Goal: Task Accomplishment & Management: Use online tool/utility

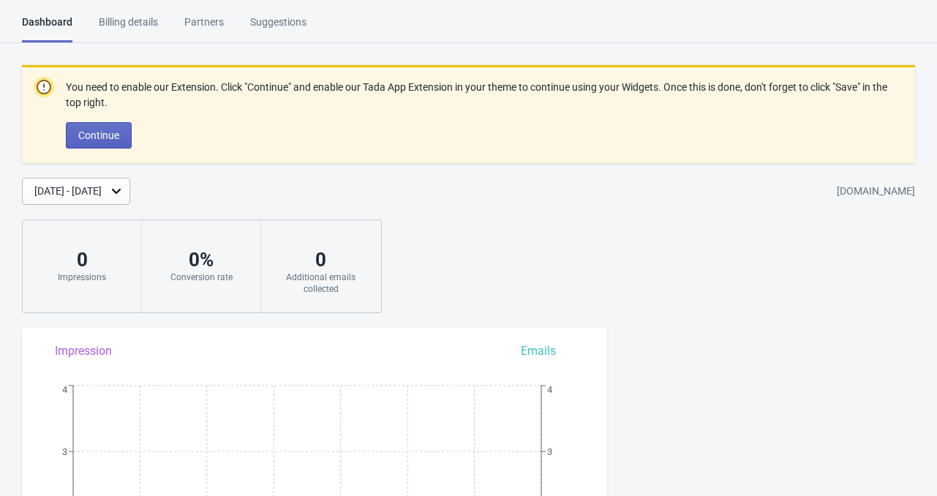
scroll to position [732, 0]
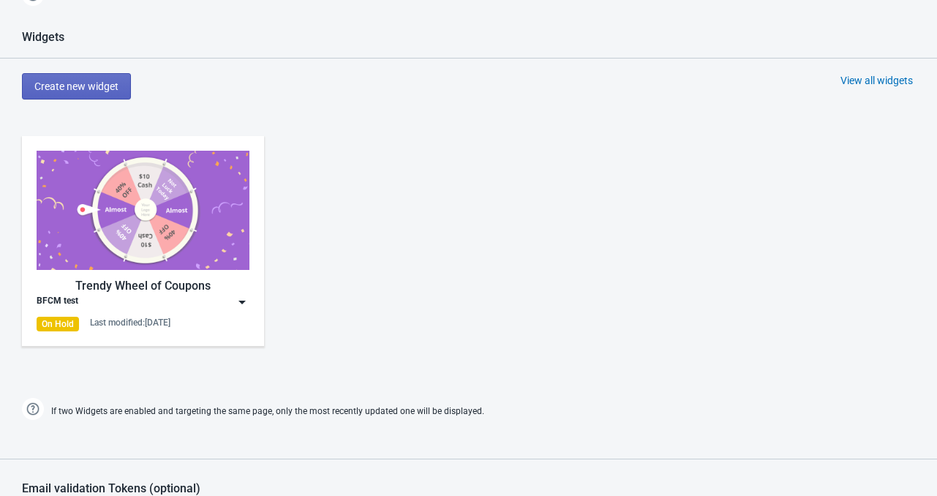
click at [180, 225] on img at bounding box center [143, 210] width 213 height 119
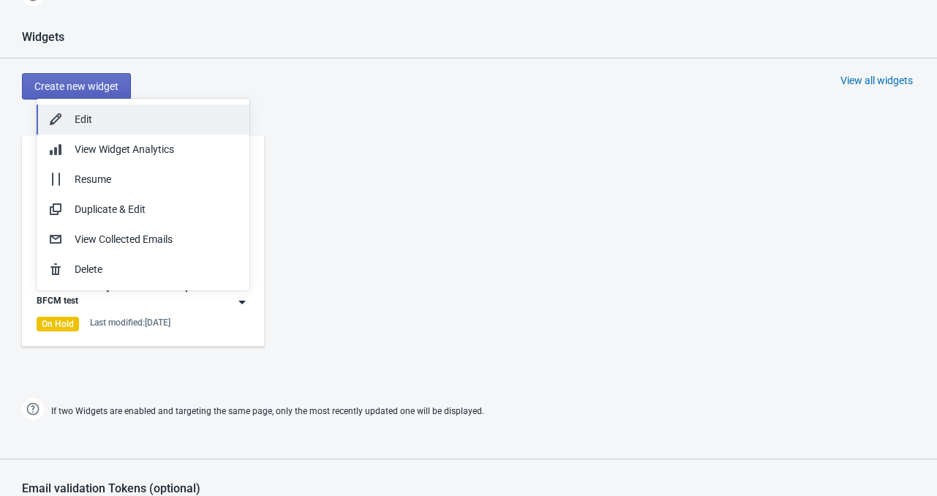
click at [149, 119] on div "Edit" at bounding box center [156, 119] width 163 height 15
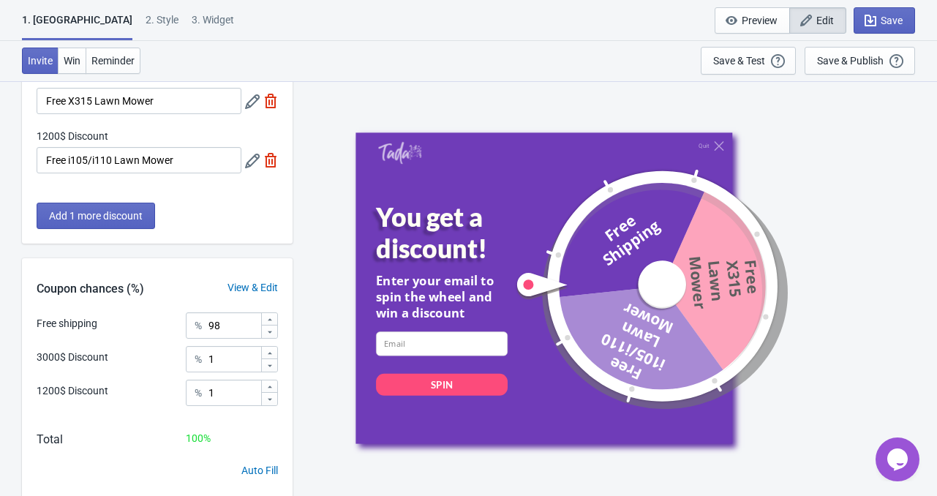
scroll to position [73, 0]
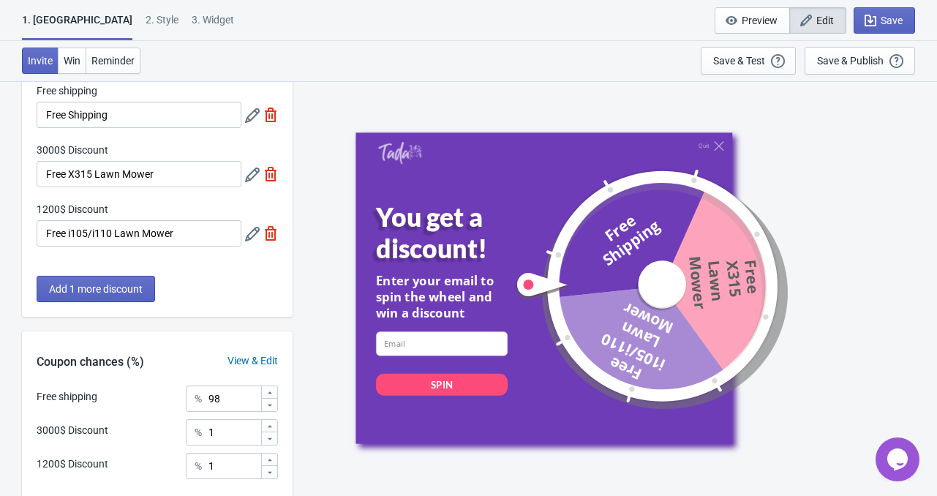
click at [116, 18] on div "1. Coupon 2 . Style 3. Widget" at bounding box center [131, 26] width 218 height 28
click at [146, 18] on div "2 . Style" at bounding box center [162, 25] width 33 height 26
click at [146, 23] on div "2 . Style" at bounding box center [162, 25] width 33 height 26
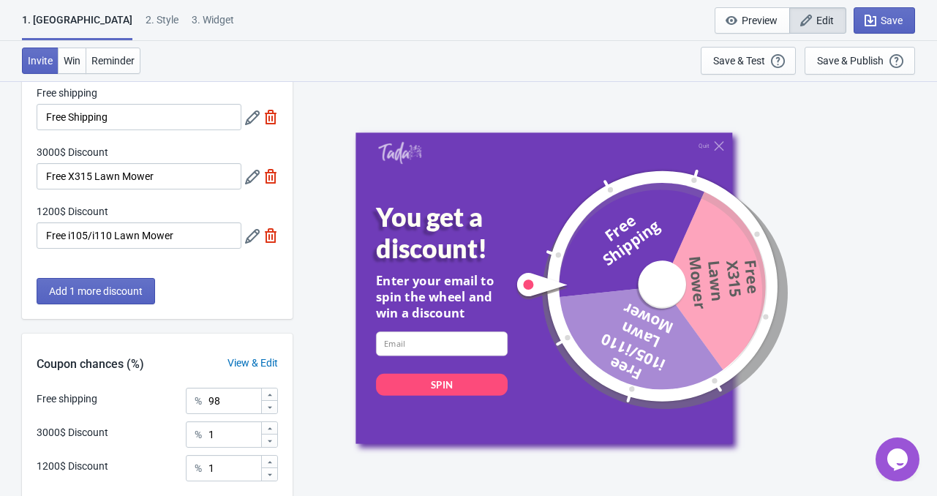
scroll to position [0, 0]
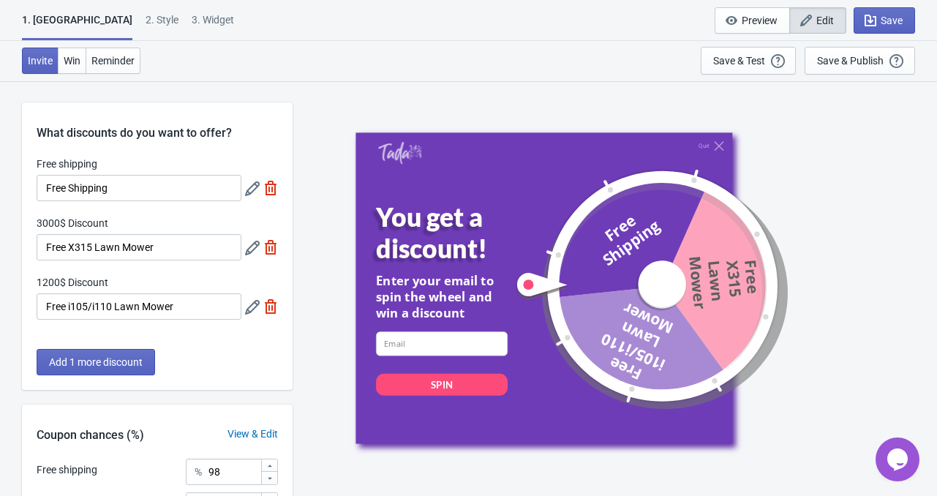
click at [146, 26] on div "2 . Style" at bounding box center [162, 25] width 33 height 26
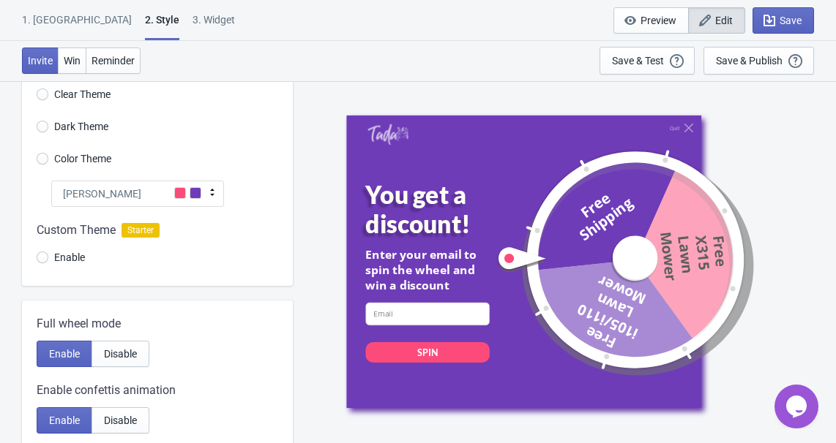
scroll to position [66, 0]
click at [142, 201] on div "[PERSON_NAME]" at bounding box center [137, 194] width 173 height 26
radio input "true"
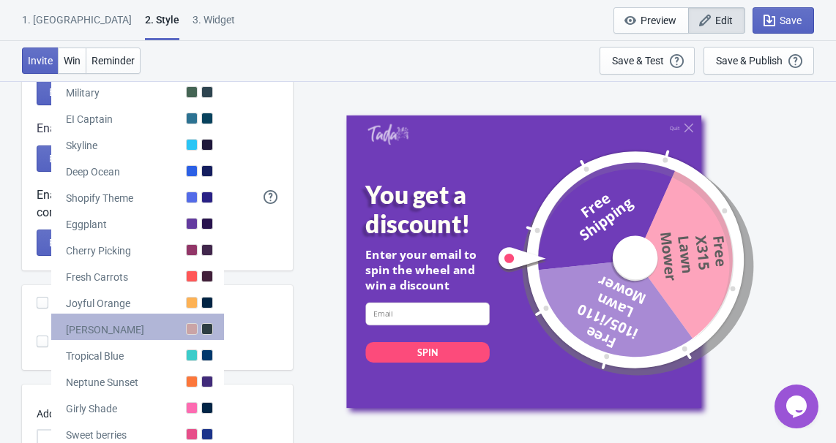
scroll to position [452, 0]
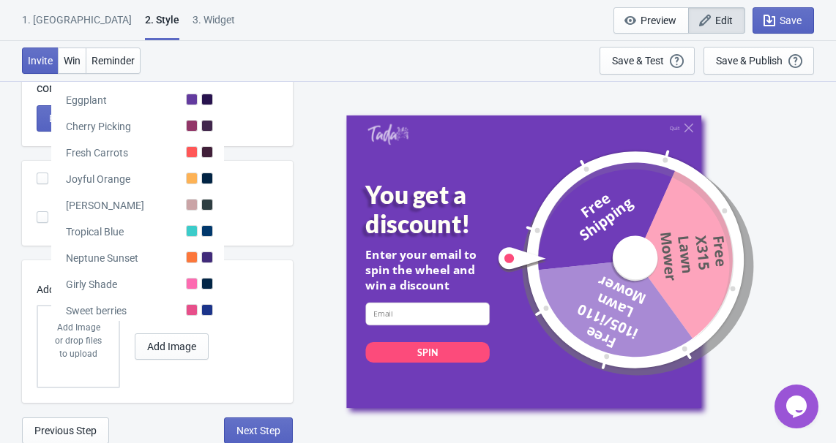
click at [263, 181] on div "Remove [PERSON_NAME] Starter" at bounding box center [165, 180] width 256 height 39
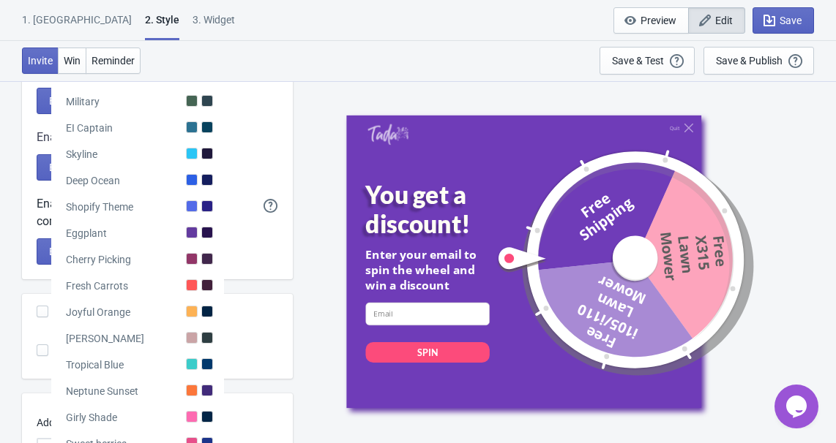
scroll to position [53, 0]
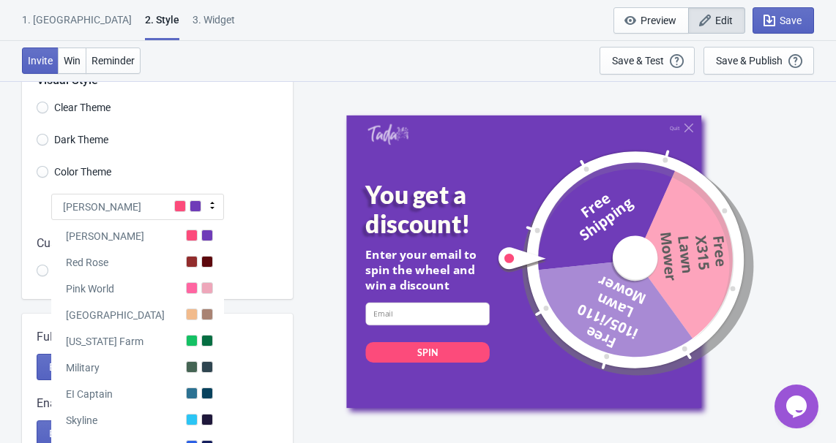
click at [52, 18] on div "1. [GEOGRAPHIC_DATA]" at bounding box center [77, 25] width 110 height 26
click at [54, 20] on div "1. [GEOGRAPHIC_DATA]" at bounding box center [77, 25] width 110 height 26
click at [40, 18] on div "1. [GEOGRAPHIC_DATA]" at bounding box center [77, 25] width 110 height 26
click at [284, 24] on div "1. Coupon 2 . Style 3. Widget 1. Coupon 2 . Style 3. Widget Save and Exit Previ…" at bounding box center [418, 20] width 836 height 41
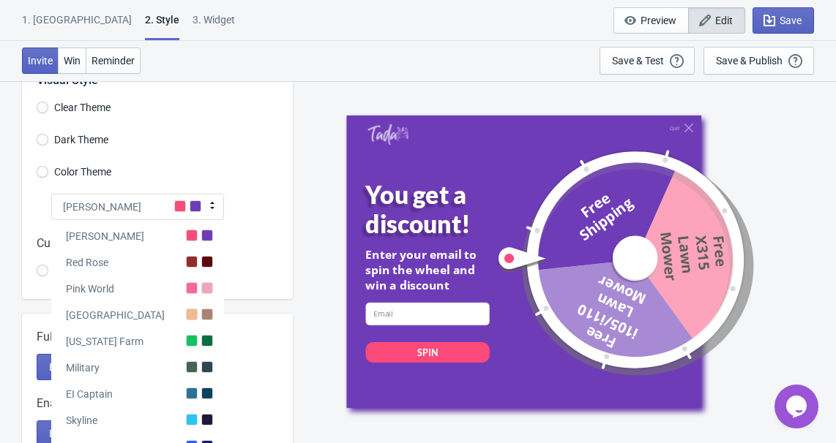
click at [55, 15] on div "1. [GEOGRAPHIC_DATA]" at bounding box center [77, 25] width 110 height 26
click at [280, 49] on div "Invite Win Reminder Save & Test Open a Widget Preview of your site so that you …" at bounding box center [418, 61] width 836 height 40
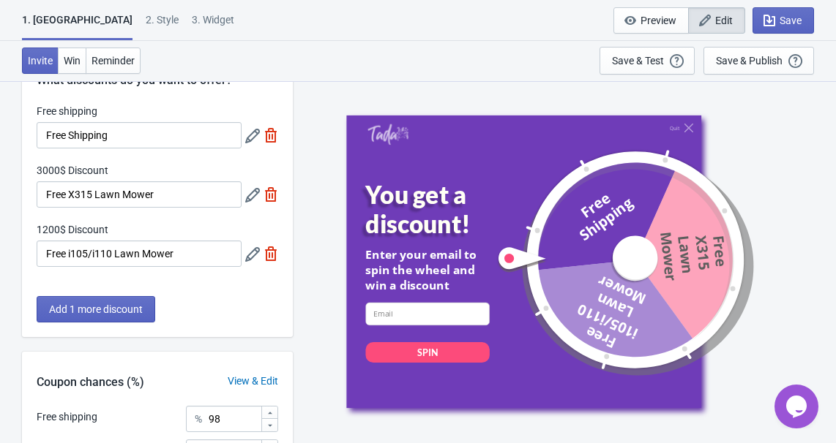
scroll to position [0, 0]
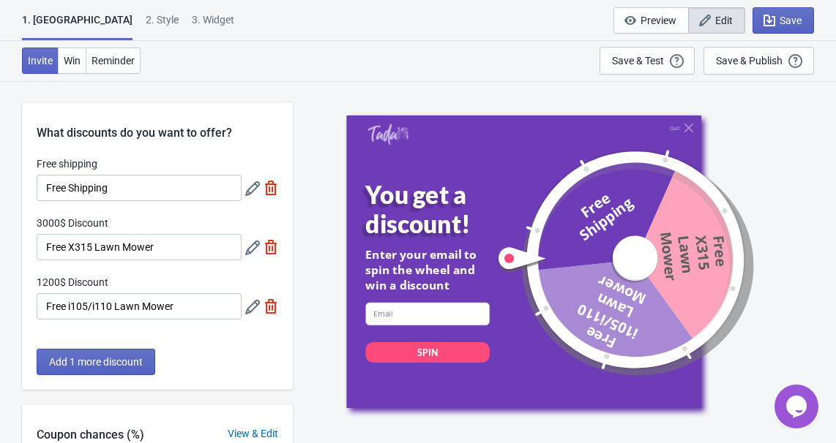
click at [53, 26] on div "1. [GEOGRAPHIC_DATA]" at bounding box center [77, 26] width 111 height 28
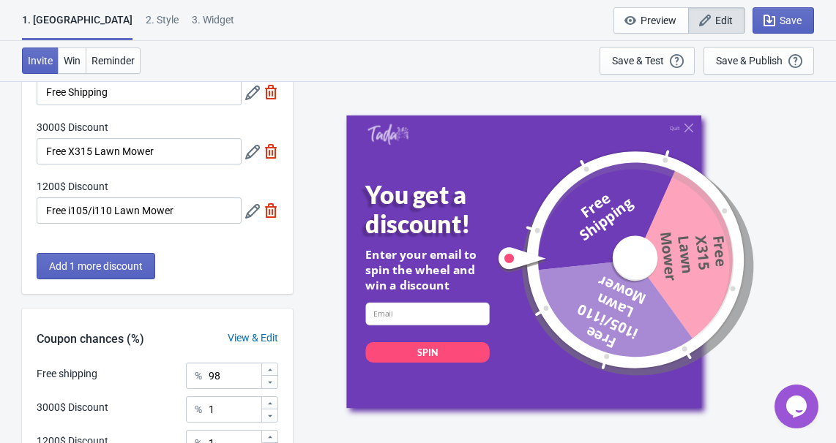
scroll to position [66, 0]
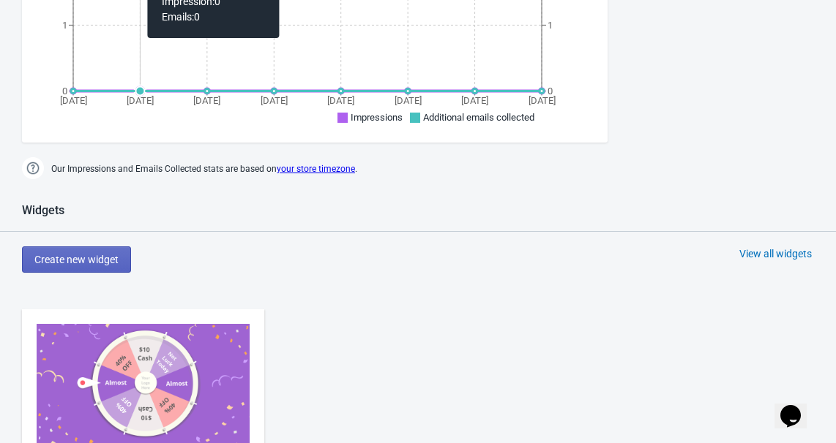
scroll to position [665, 0]
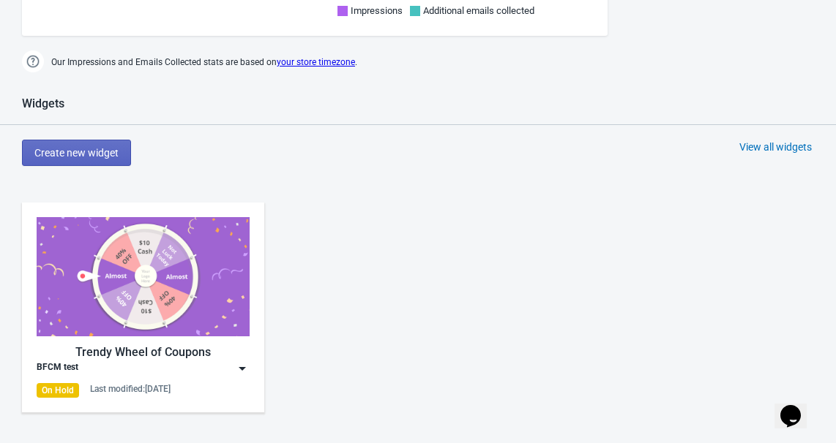
click at [74, 341] on div "Trendy Wheel of Coupons BFCM test On Hold Last modified: [DATE]" at bounding box center [143, 307] width 213 height 181
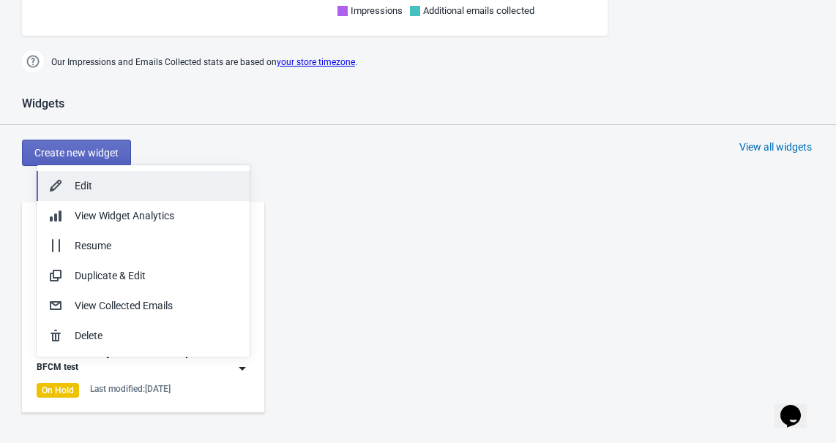
click at [111, 187] on div "Edit" at bounding box center [156, 186] width 163 height 15
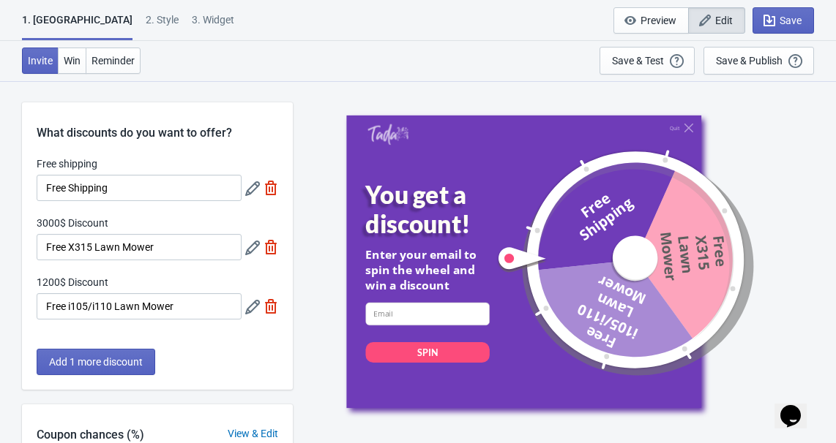
click at [252, 247] on icon at bounding box center [252, 248] width 15 height 15
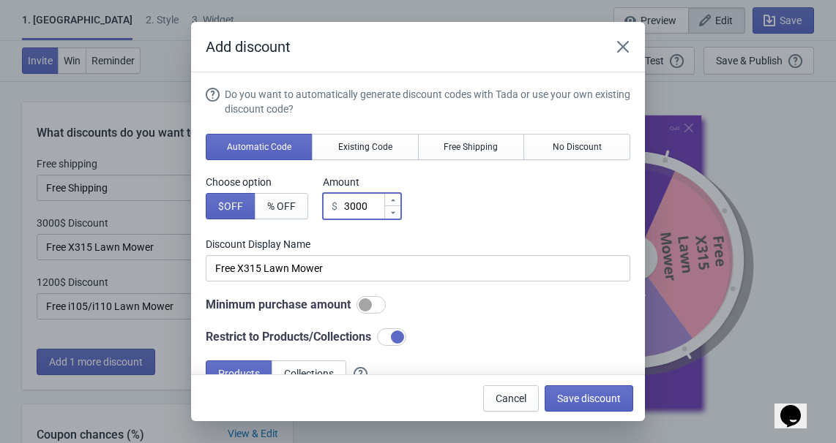
click at [378, 206] on input "3000" at bounding box center [363, 206] width 40 height 26
type input "3000$ Discount"
click at [394, 195] on div at bounding box center [392, 200] width 16 height 12
type input "3001"
type input "3001$ Discount"
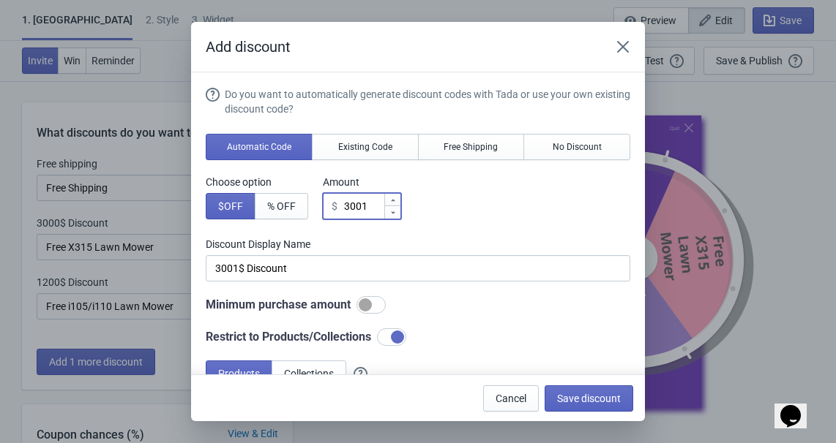
click at [394, 212] on icon at bounding box center [393, 212] width 4 height 2
type input "3000"
type input "3000$ Discount"
drag, startPoint x: 342, startPoint y: 201, endPoint x: 374, endPoint y: 206, distance: 31.9
click at [374, 206] on div "$ 3000" at bounding box center [362, 206] width 78 height 26
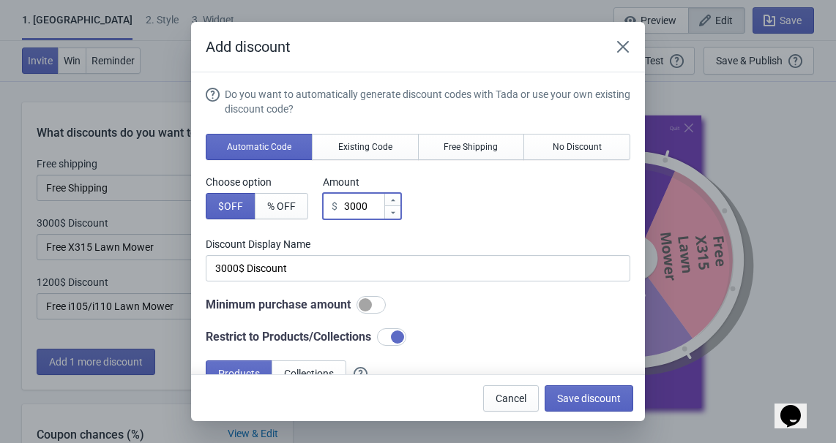
type input "1"
type input "1$ Discount"
type input "12"
type input "12$ Discount"
type input "129"
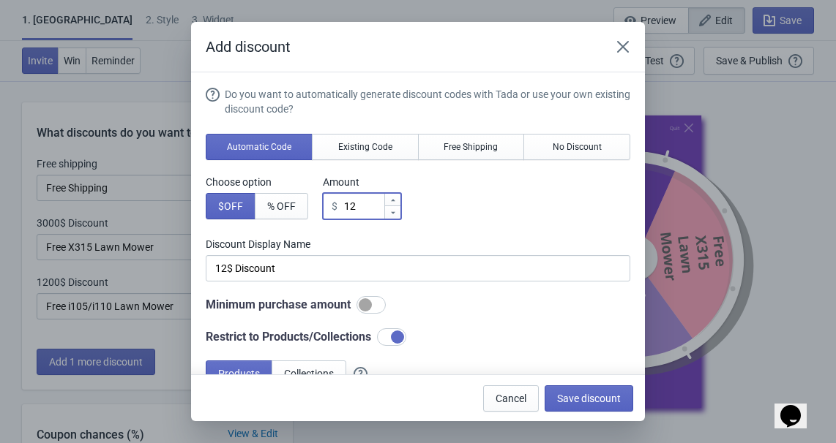
type input "129$ Discount"
type input "1299"
type input "1299$ Discount"
type input "1299"
click at [344, 243] on label "Discount Display Name" at bounding box center [418, 244] width 424 height 15
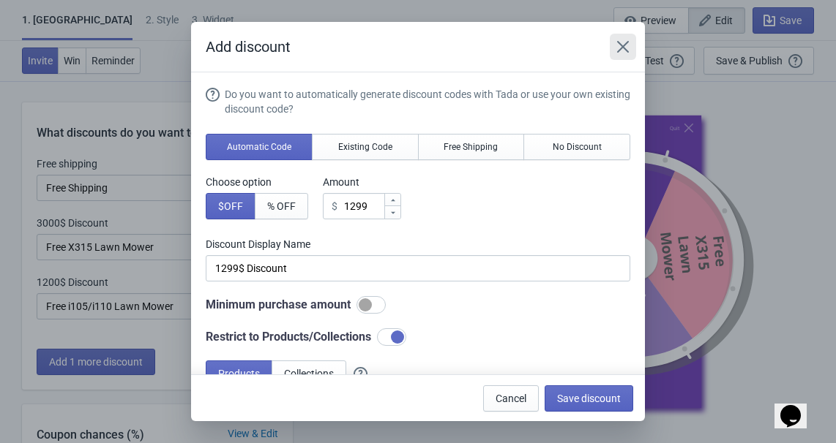
click at [622, 38] on button "Close" at bounding box center [623, 47] width 26 height 26
